Goal: Transaction & Acquisition: Download file/media

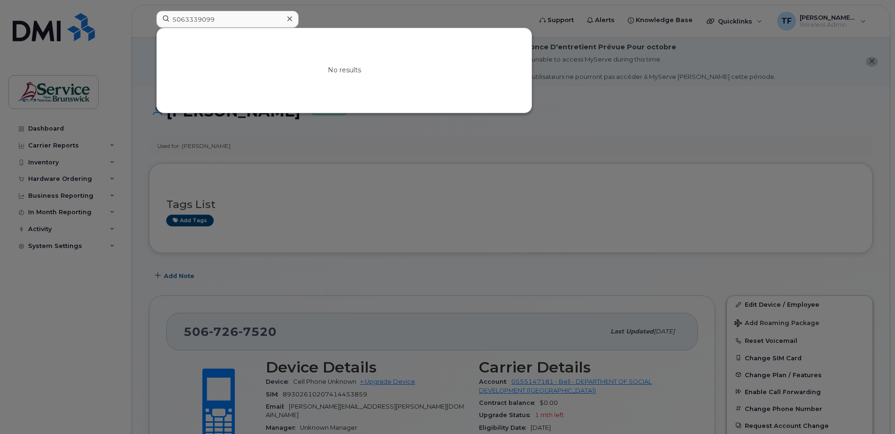
scroll to position [91, 0]
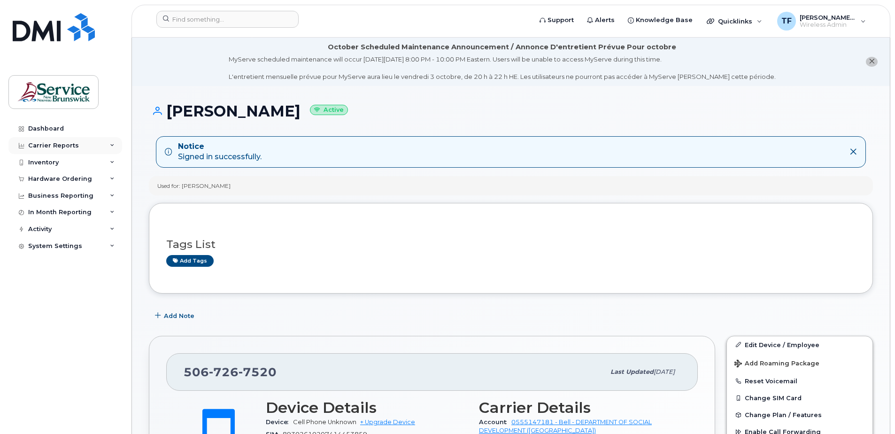
click at [106, 140] on div "Carrier Reports" at bounding box center [65, 145] width 114 height 17
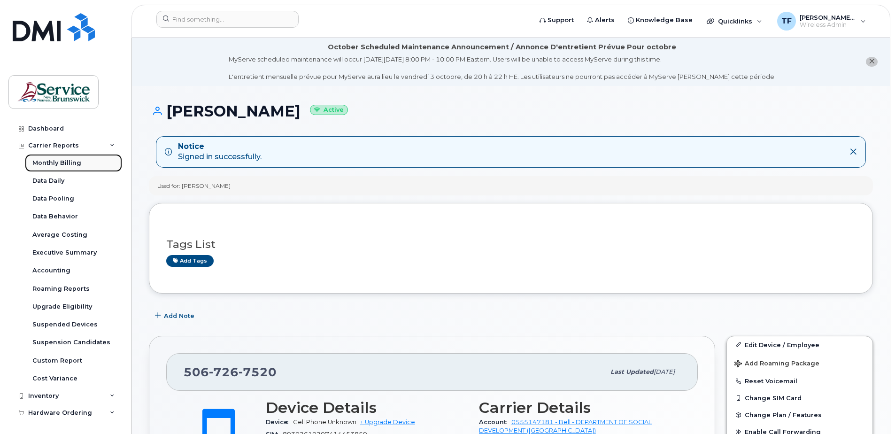
click at [64, 163] on div "Monthly Billing" at bounding box center [56, 163] width 49 height 8
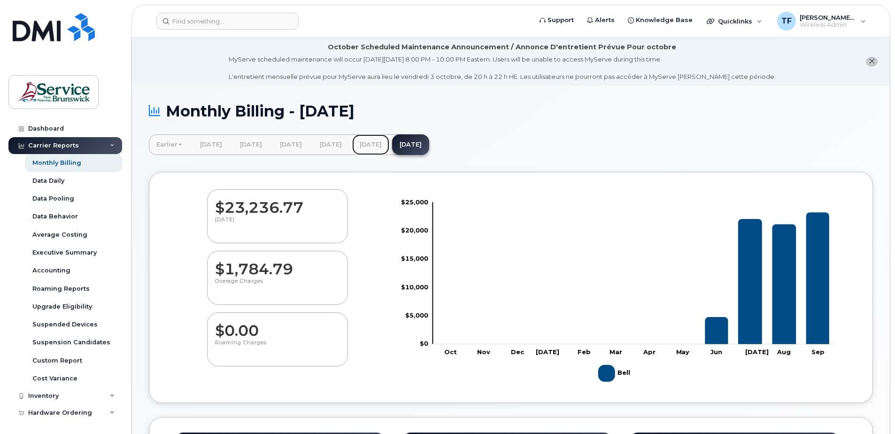
click at [389, 146] on link "August 2025" at bounding box center [370, 144] width 37 height 21
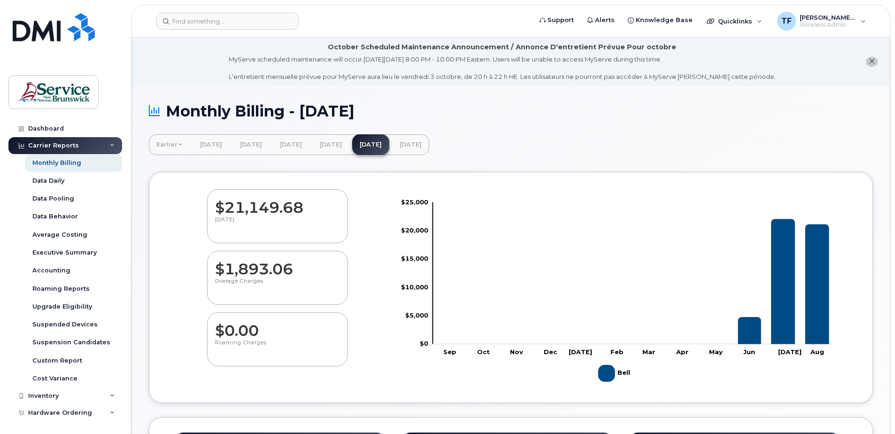
click at [258, 215] on dd "$21,149.68" at bounding box center [277, 203] width 125 height 26
click at [259, 274] on dd "$1,893.06" at bounding box center [277, 264] width 125 height 26
click at [244, 335] on dd "$0.00" at bounding box center [277, 326] width 125 height 26
click at [250, 215] on dd "$21,149.68" at bounding box center [277, 203] width 125 height 26
click at [349, 142] on link "[DATE]" at bounding box center [330, 144] width 37 height 21
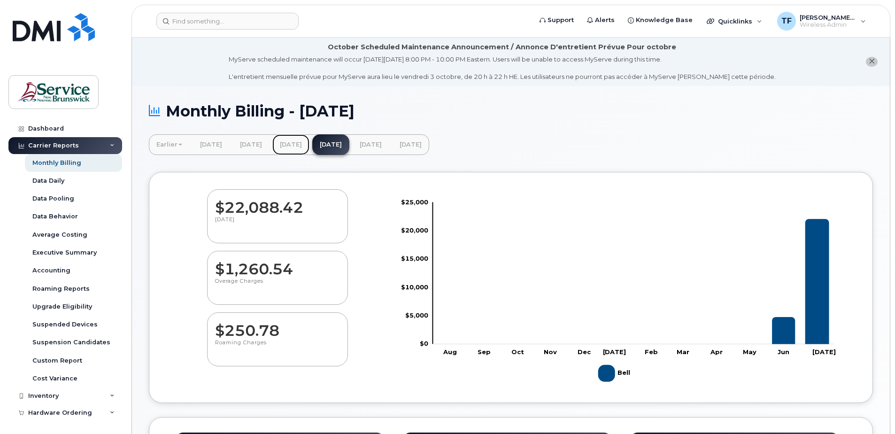
click at [309, 145] on link "[DATE]" at bounding box center [290, 144] width 37 height 21
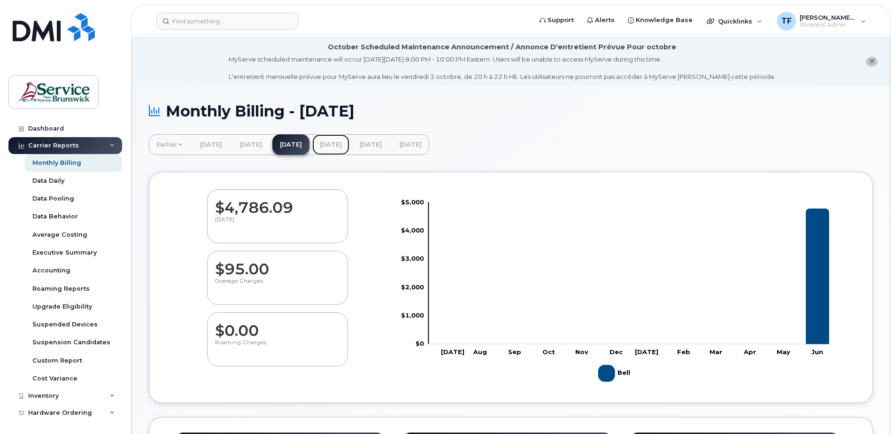
click at [349, 144] on link "[DATE]" at bounding box center [330, 144] width 37 height 21
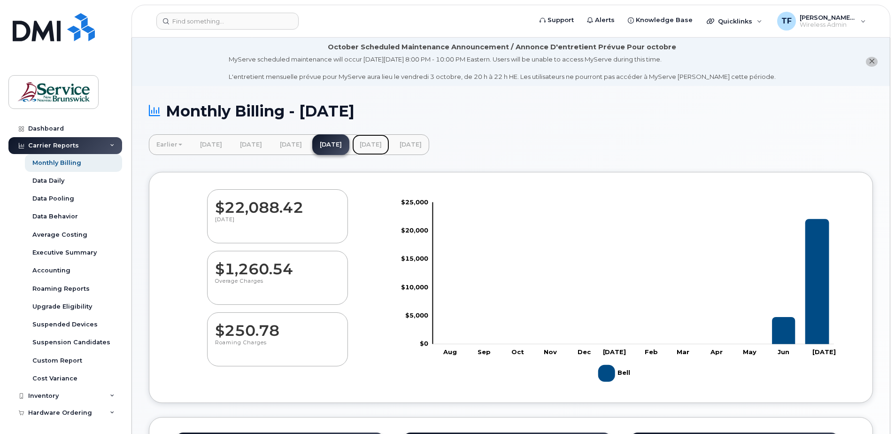
click at [389, 143] on link "[DATE]" at bounding box center [370, 144] width 37 height 21
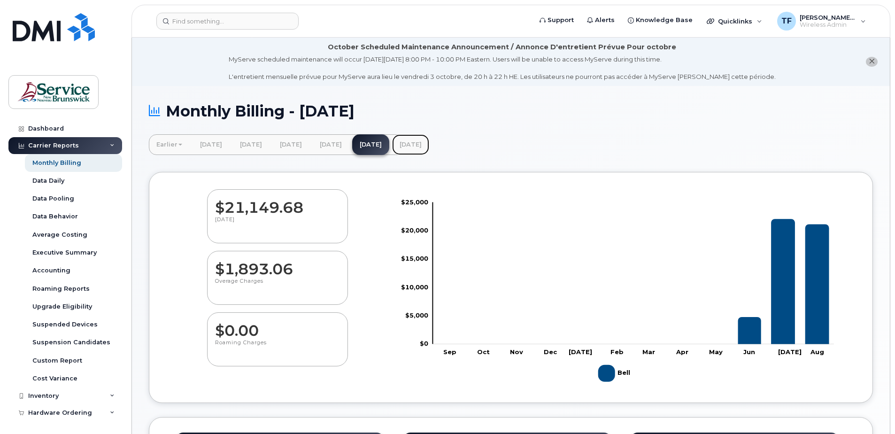
click at [429, 145] on link "[DATE]" at bounding box center [410, 144] width 37 height 21
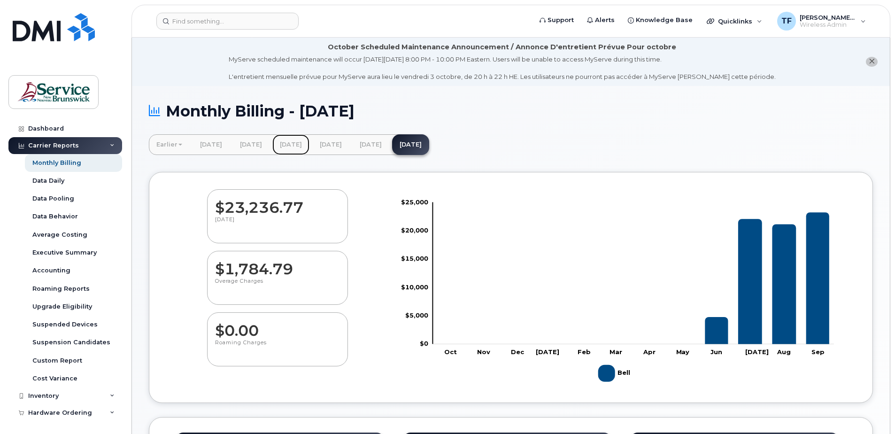
click at [310, 145] on link "[DATE]" at bounding box center [290, 144] width 37 height 21
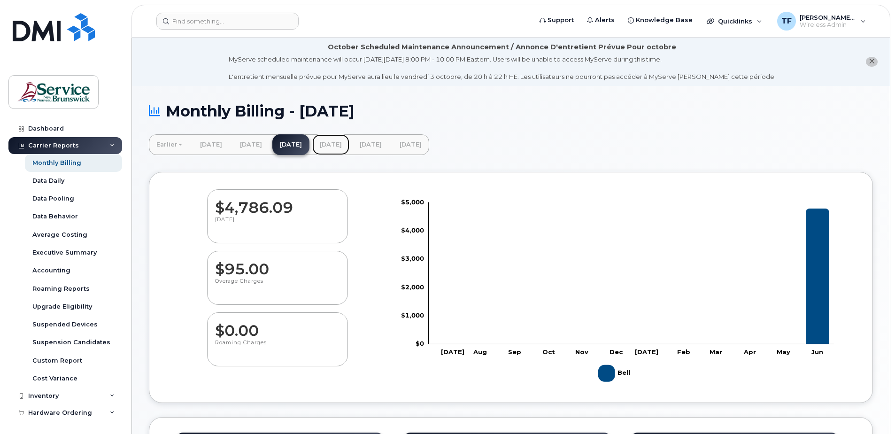
click at [349, 148] on link "[DATE]" at bounding box center [330, 144] width 37 height 21
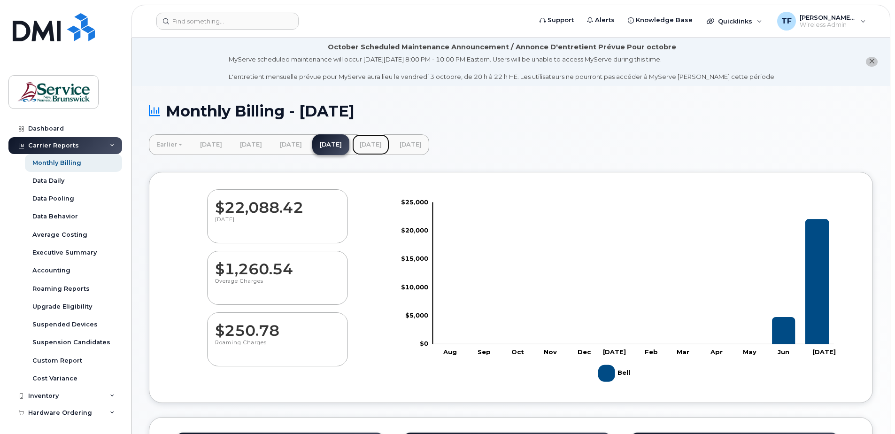
click at [389, 150] on link "[DATE]" at bounding box center [370, 144] width 37 height 21
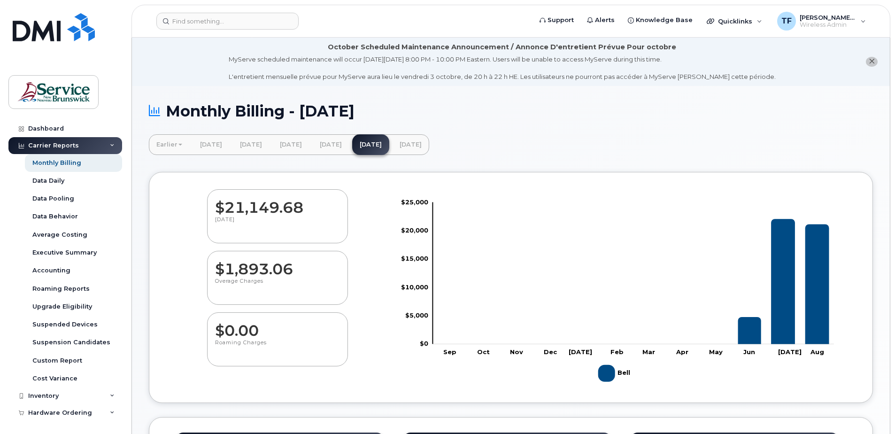
click at [634, 133] on div "Monthly Billing - [DATE]" at bounding box center [511, 118] width 724 height 31
click at [429, 146] on link "[DATE]" at bounding box center [410, 144] width 37 height 21
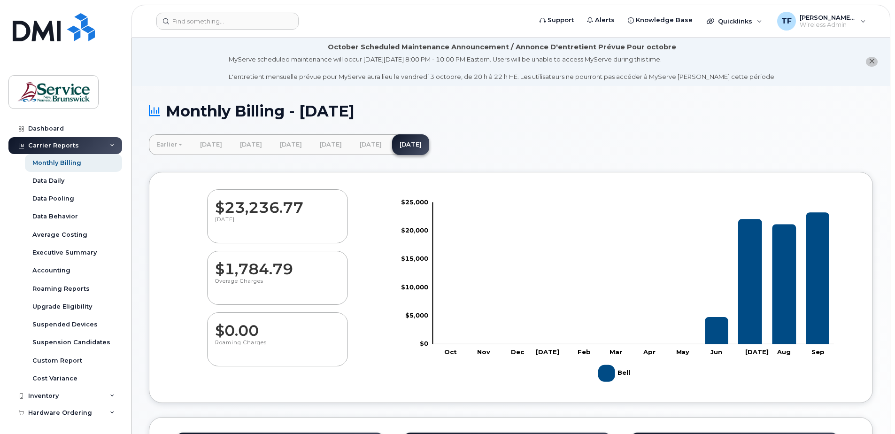
click at [593, 140] on div "Earlier [DATE] [DATE] [DATE] [DATE] [DATE] [DATE] [DATE] [DATE]" at bounding box center [511, 144] width 724 height 21
click at [572, 138] on div "Earlier [DATE] [DATE] [DATE] [DATE] [DATE] [DATE] [DATE] [DATE]" at bounding box center [511, 144] width 724 height 21
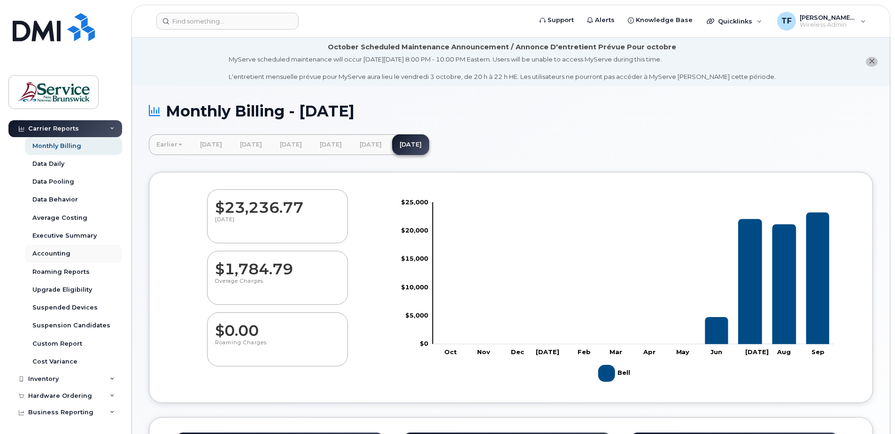
scroll to position [16, 0]
click at [64, 147] on div "Monthly Billing" at bounding box center [56, 146] width 49 height 8
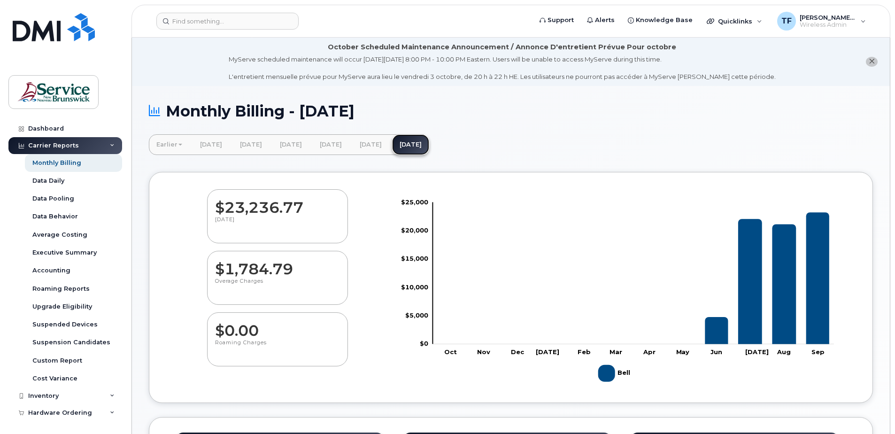
click at [429, 150] on link "[DATE]" at bounding box center [410, 144] width 37 height 21
click at [55, 273] on div "Accounting" at bounding box center [51, 270] width 38 height 8
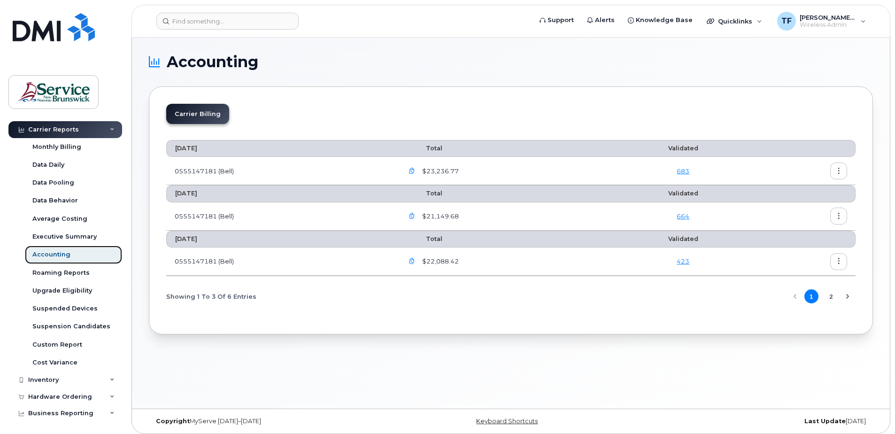
scroll to position [19, 0]
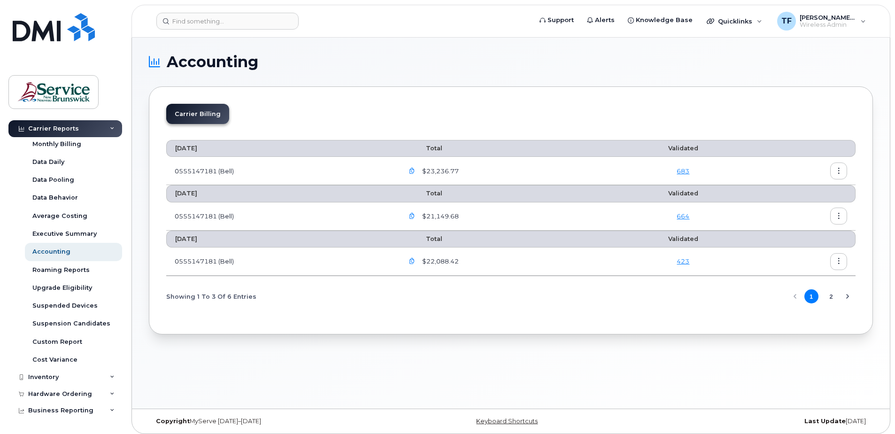
click at [413, 174] on icon "button" at bounding box center [412, 171] width 6 height 6
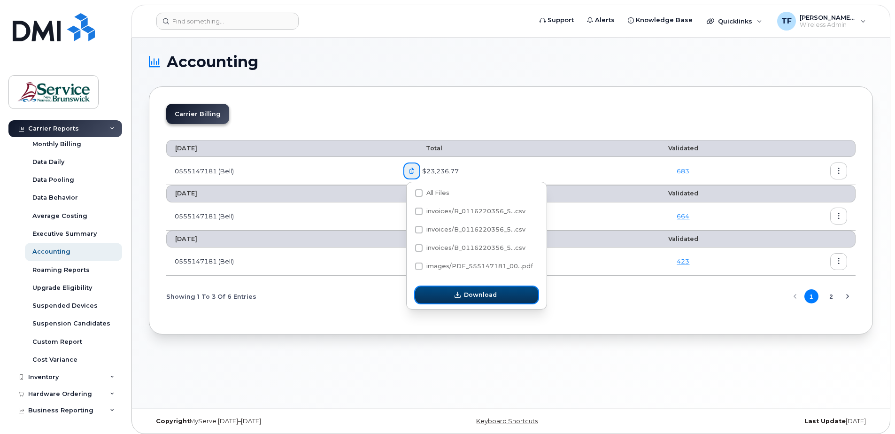
click at [478, 292] on span "Download" at bounding box center [480, 294] width 33 height 9
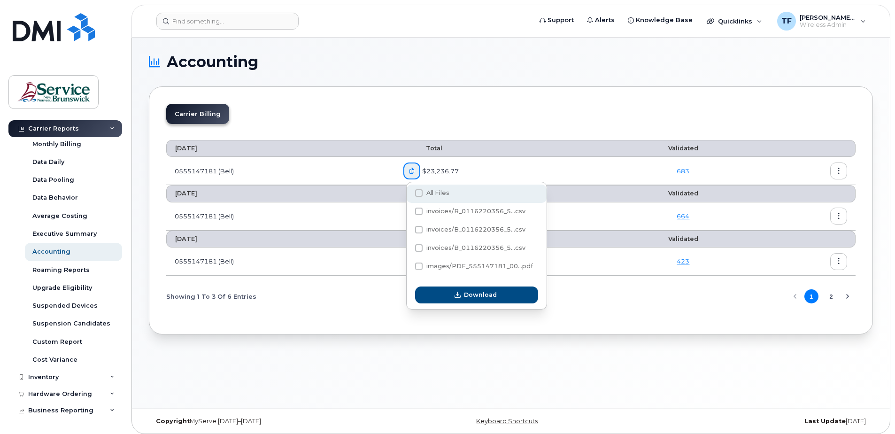
click at [419, 193] on span at bounding box center [419, 193] width 8 height 8
click at [409, 193] on input "All Files" at bounding box center [406, 193] width 5 height 5
checkbox input "true"
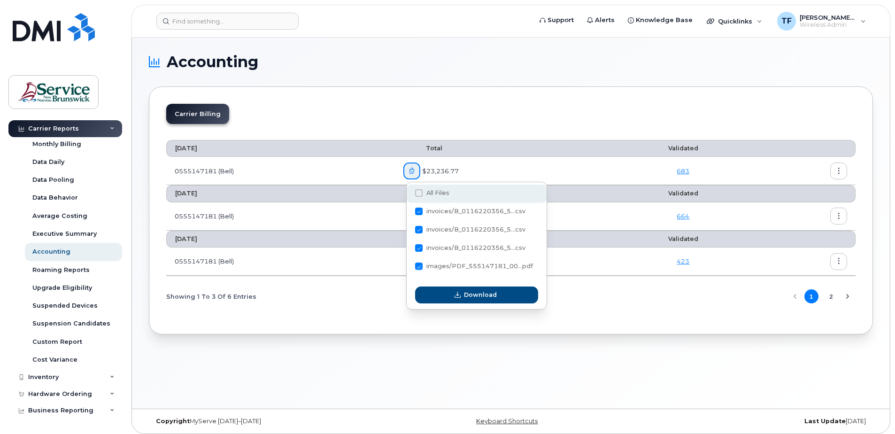
checkbox input "true"
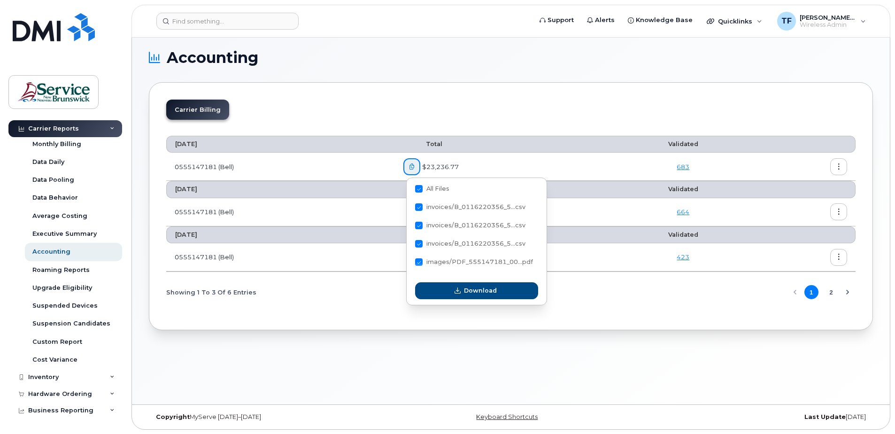
scroll to position [5, 0]
click at [481, 294] on span "Download" at bounding box center [480, 290] width 33 height 9
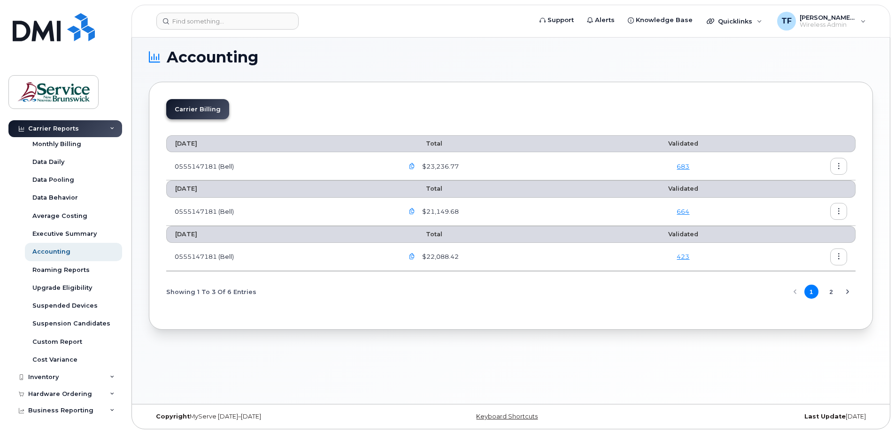
click at [848, 293] on icon "Next Page" at bounding box center [847, 292] width 3 height 5
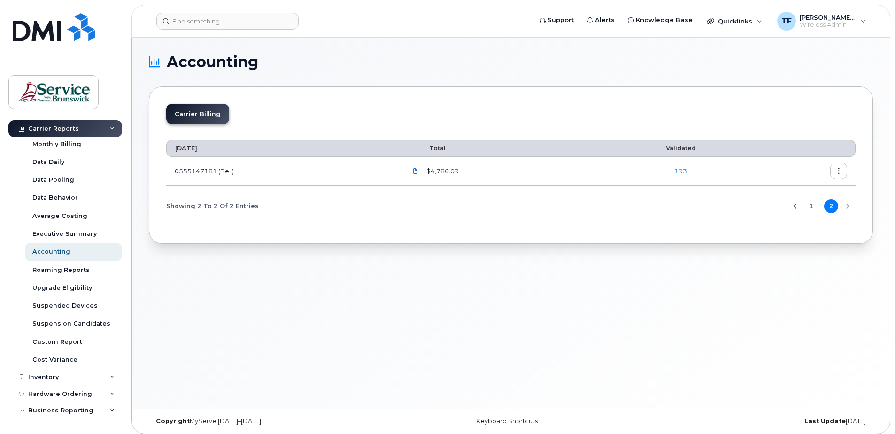
click at [837, 171] on icon "button" at bounding box center [839, 171] width 6 height 6
click at [797, 204] on div "Download" at bounding box center [805, 209] width 84 height 18
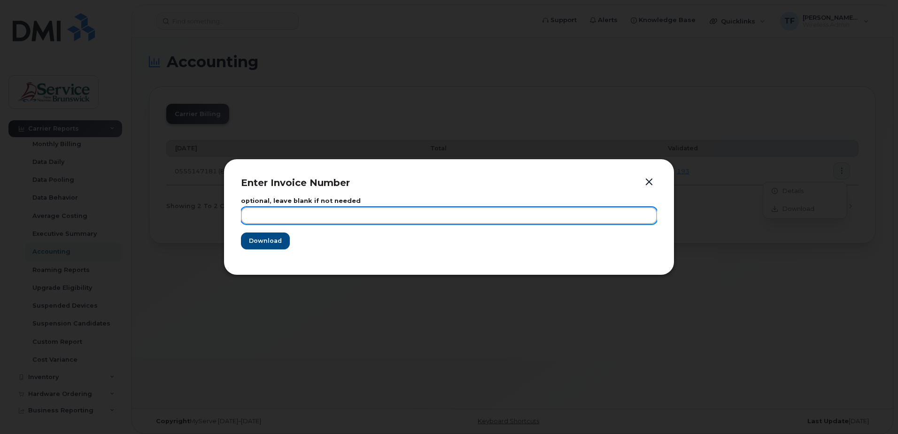
click at [311, 219] on input "text" at bounding box center [449, 215] width 416 height 17
type input "SD-Bell Mobility-Sept-2025"
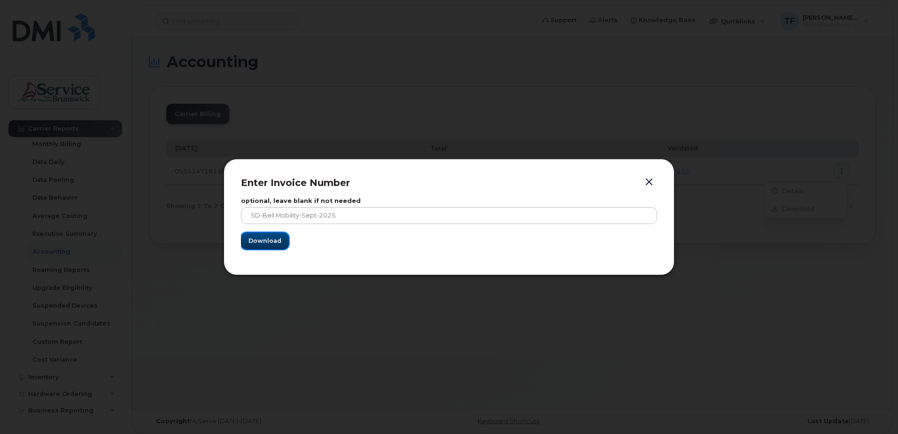
click at [272, 240] on span "Download" at bounding box center [264, 240] width 33 height 9
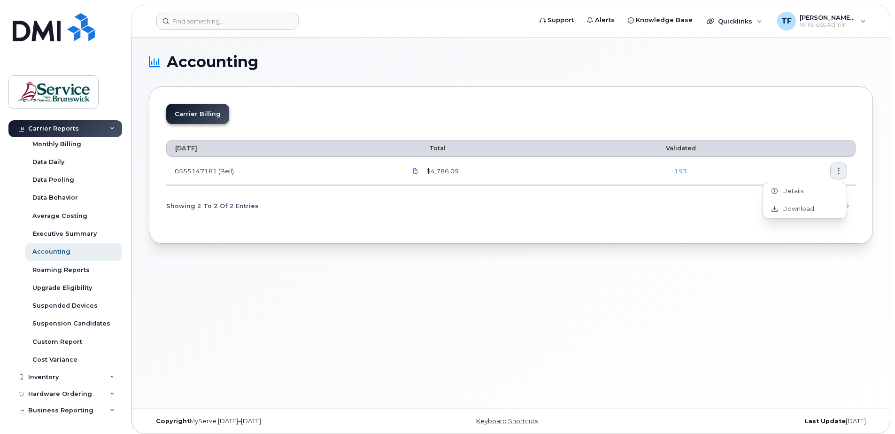
scroll to position [5, 0]
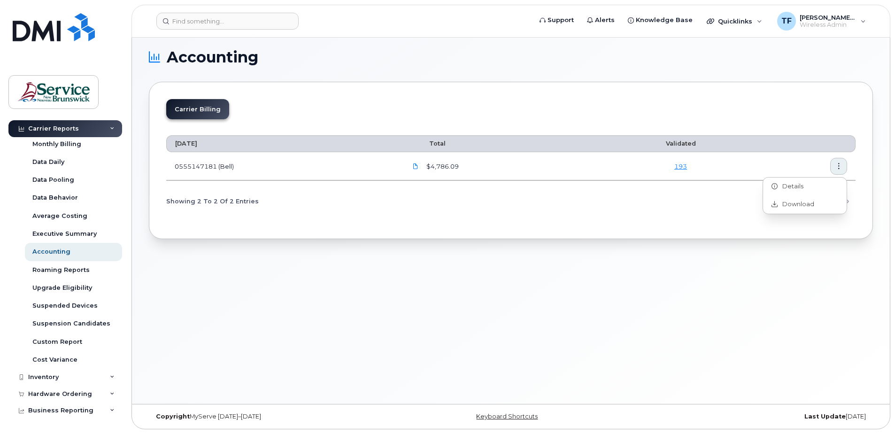
click at [724, 310] on div "Accounting Carrier Billing June 2025 Total Validated 0555147181 (Bell) $4,786.0…" at bounding box center [511, 218] width 758 height 371
click at [794, 202] on icon "Previous Page" at bounding box center [795, 202] width 8 height 8
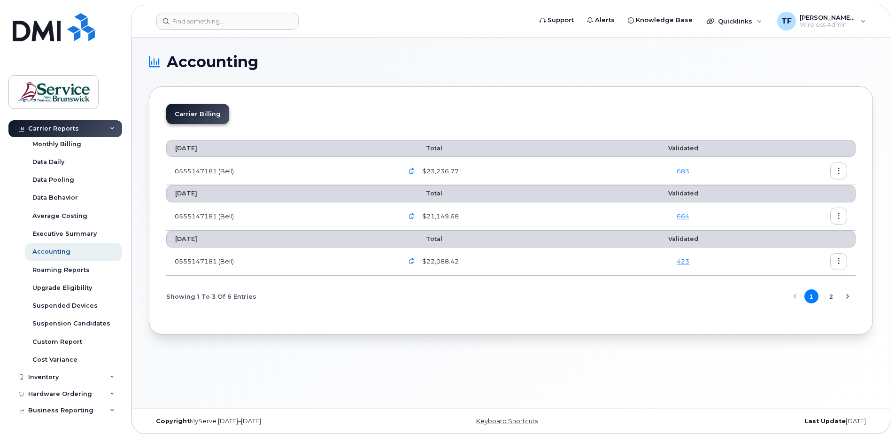
click at [839, 259] on icon "button" at bounding box center [839, 261] width 6 height 6
click at [805, 297] on span "Download" at bounding box center [796, 299] width 37 height 8
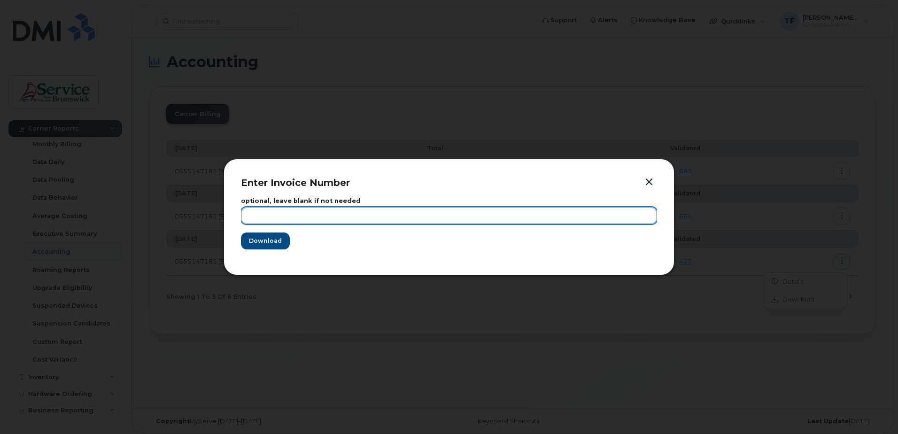
click at [469, 217] on input "text" at bounding box center [449, 215] width 416 height 17
type input "SD- Bell Mobility July"
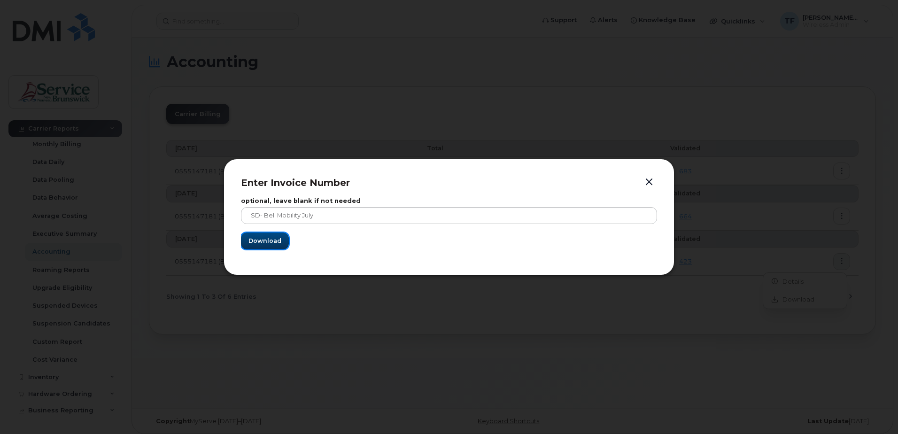
click at [264, 243] on span "Download" at bounding box center [264, 240] width 33 height 9
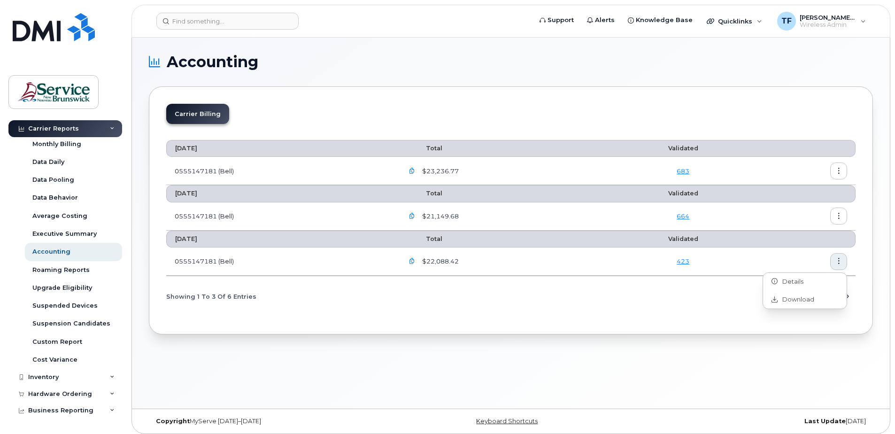
click at [841, 215] on icon "button" at bounding box center [839, 216] width 6 height 6
click at [797, 255] on span "Download" at bounding box center [796, 254] width 37 height 8
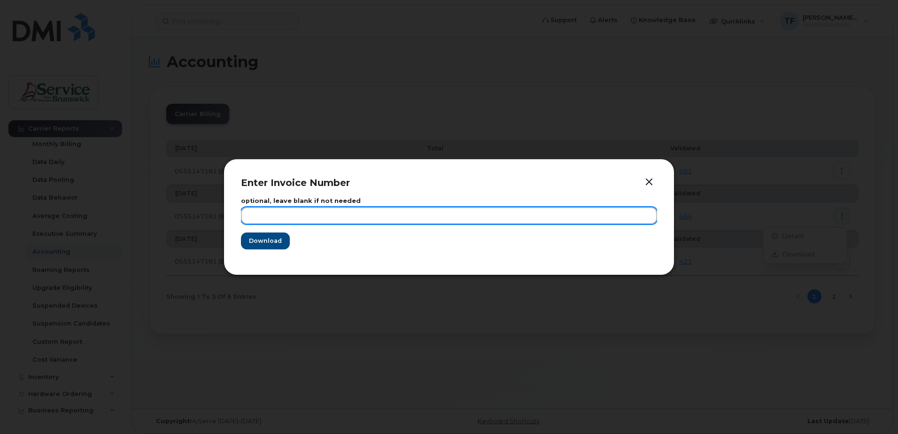
click at [341, 217] on input "text" at bounding box center [449, 215] width 416 height 17
type input "SD-Bell Mobility-August 2025"
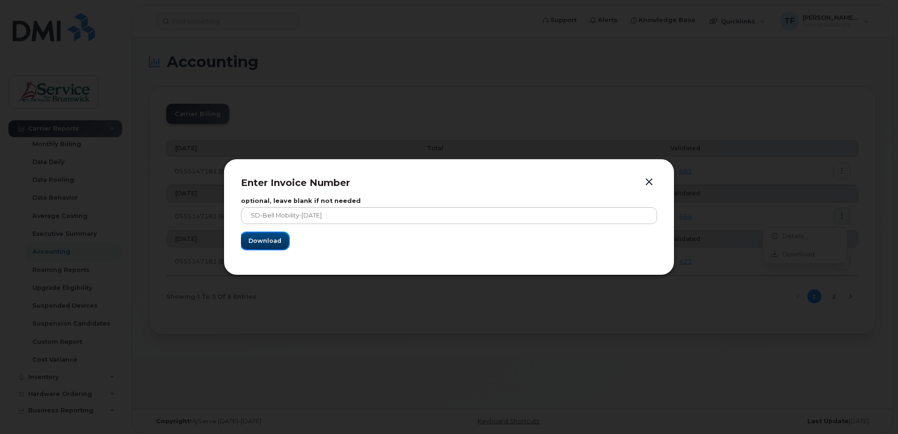
click at [258, 246] on button "Download" at bounding box center [265, 240] width 48 height 17
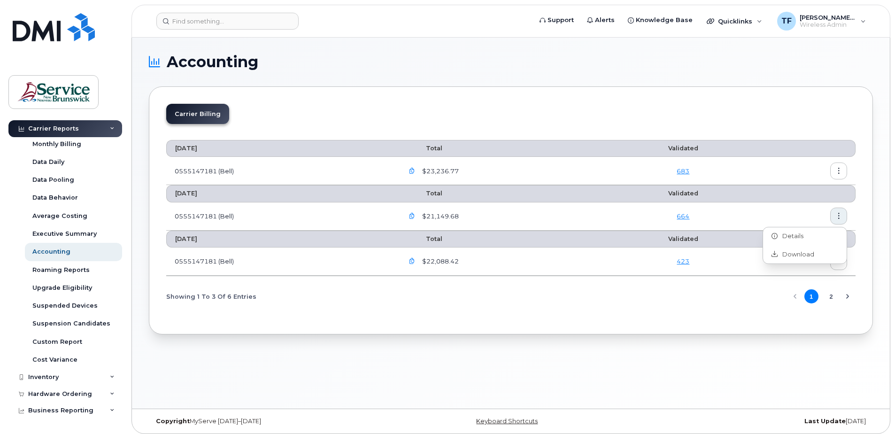
click at [614, 129] on div "Carrier Billing" at bounding box center [510, 118] width 689 height 28
click at [842, 170] on button "button" at bounding box center [838, 171] width 17 height 17
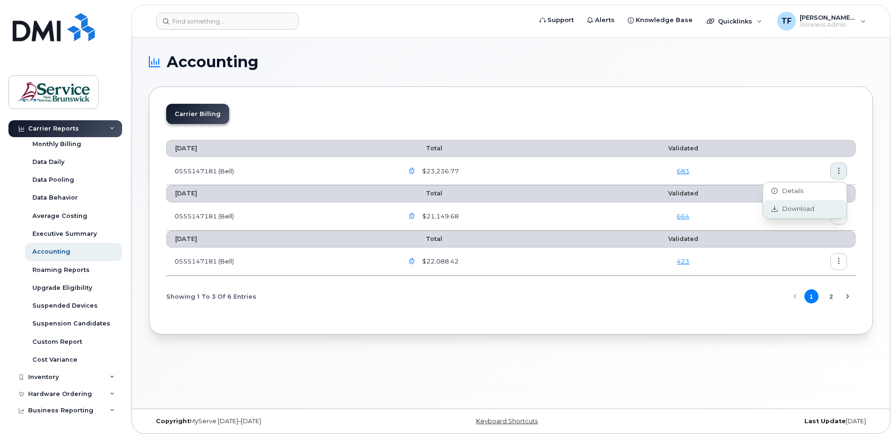
click at [807, 206] on span "Download" at bounding box center [796, 209] width 37 height 8
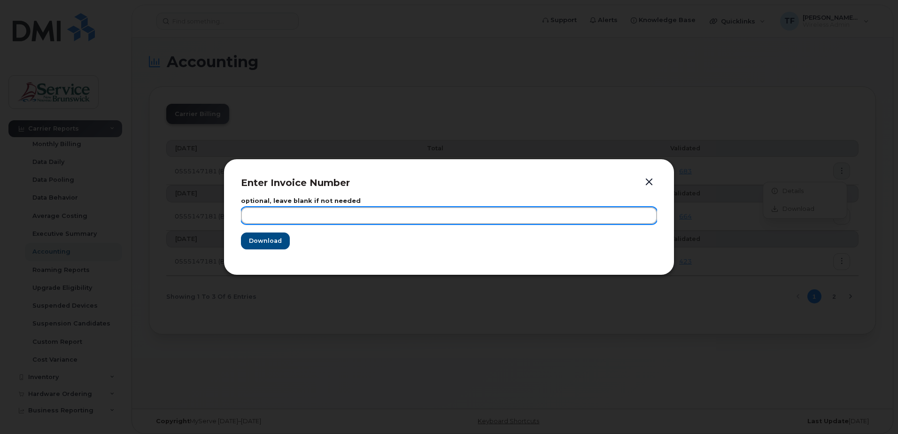
click at [377, 218] on input "text" at bounding box center [449, 215] width 416 height 17
type input "SD- Bell Mobility September"
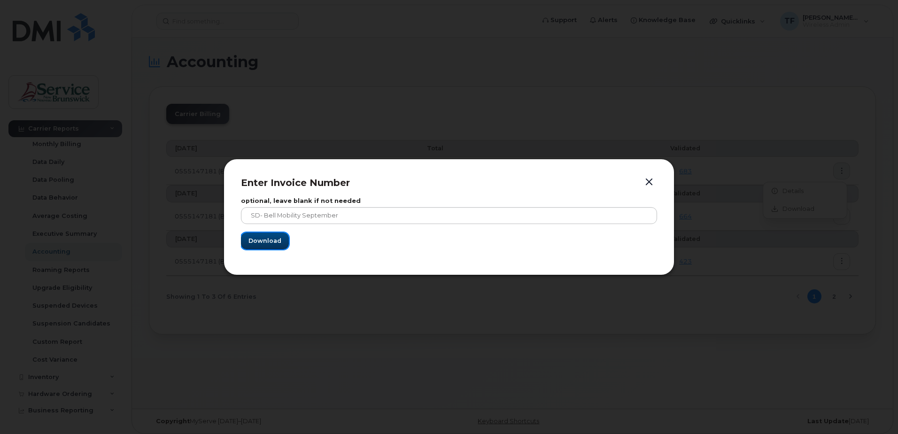
click at [266, 243] on span "Download" at bounding box center [264, 240] width 33 height 9
